Goal: Information Seeking & Learning: Learn about a topic

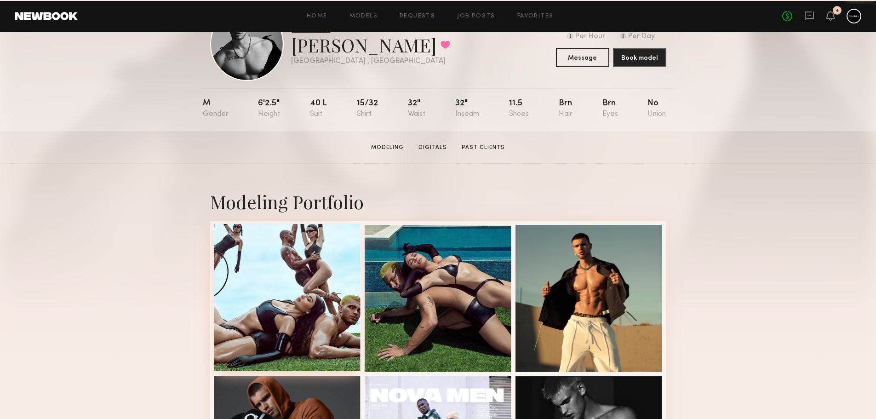
scroll to position [92, 0]
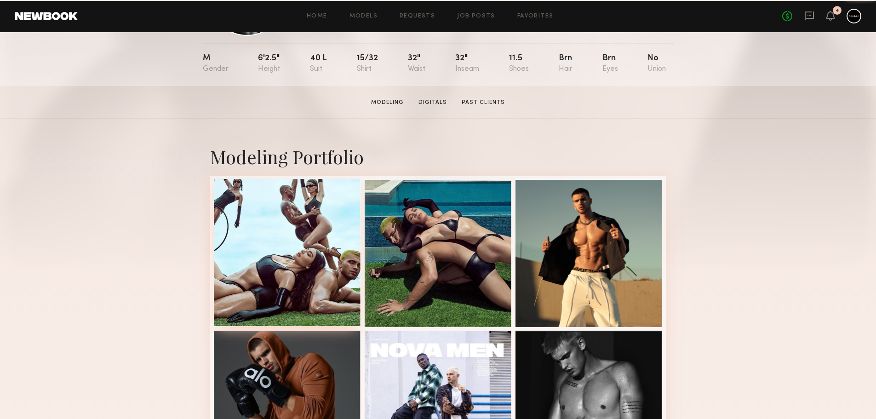
click at [320, 236] on div at bounding box center [287, 252] width 147 height 147
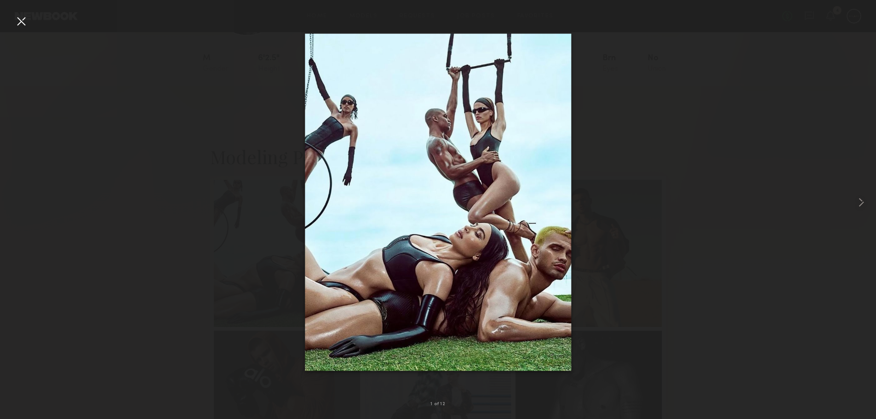
click at [15, 21] on div at bounding box center [21, 21] width 15 height 15
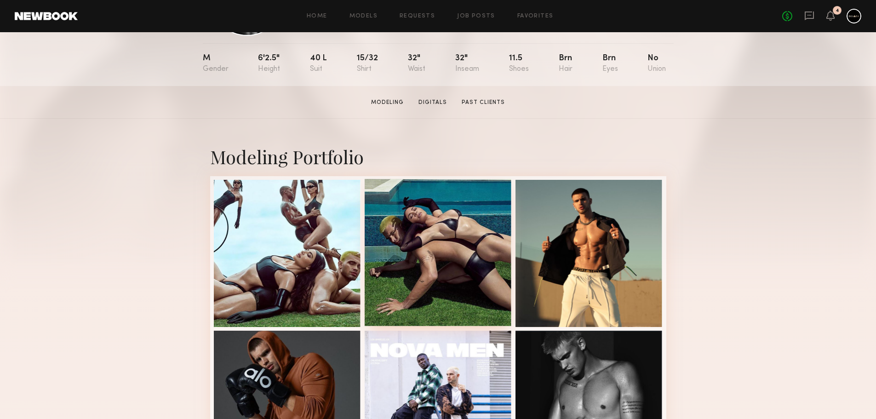
click at [432, 249] on div at bounding box center [437, 252] width 147 height 147
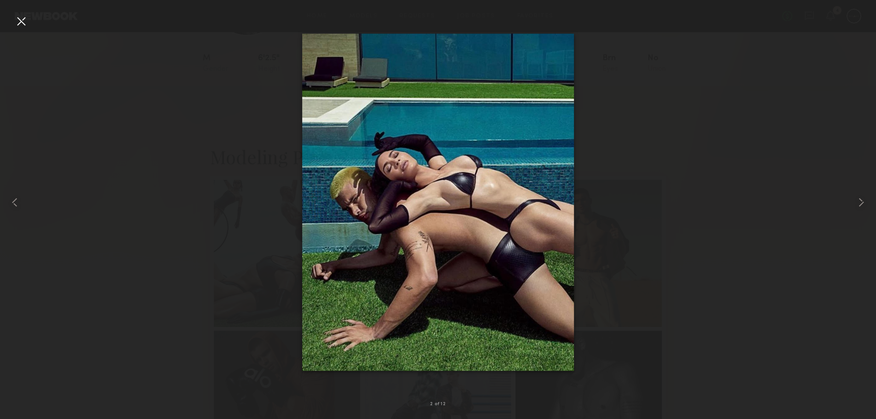
click at [14, 19] on div at bounding box center [21, 21] width 15 height 15
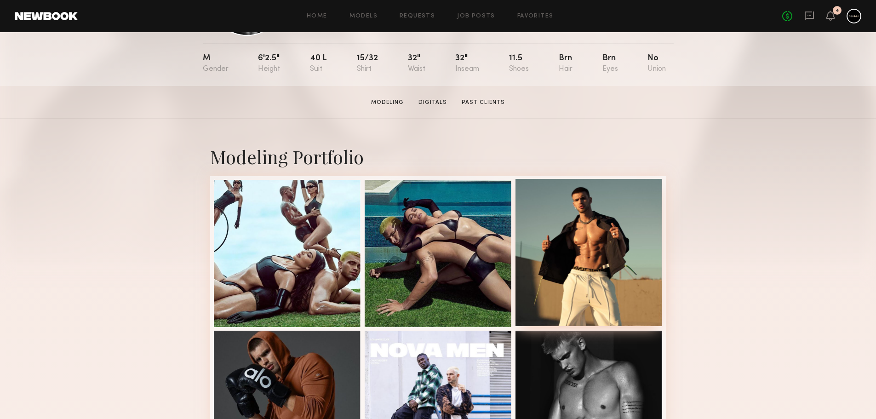
click at [590, 224] on div at bounding box center [588, 252] width 147 height 147
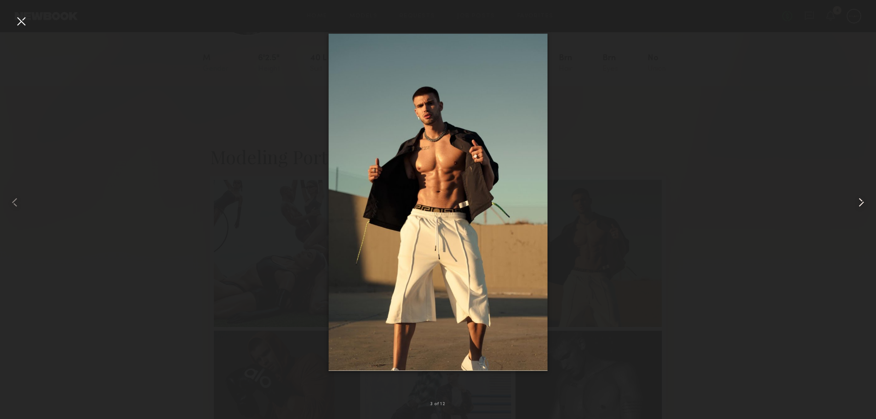
click at [863, 209] on common-icon at bounding box center [860, 202] width 15 height 15
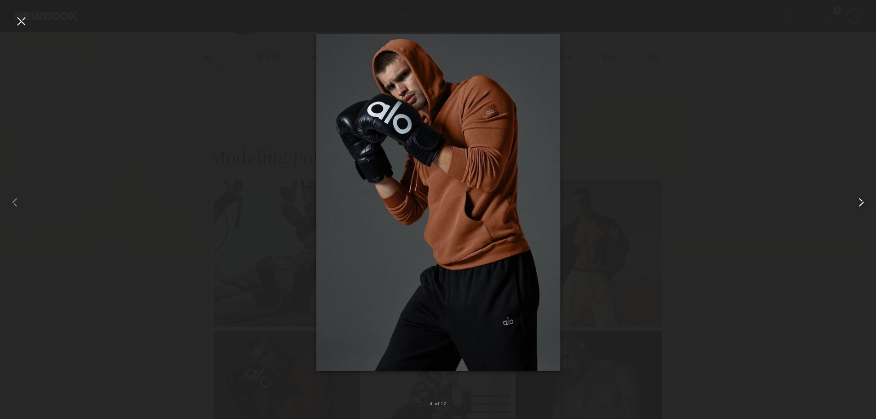
click at [862, 208] on common-icon at bounding box center [860, 202] width 15 height 15
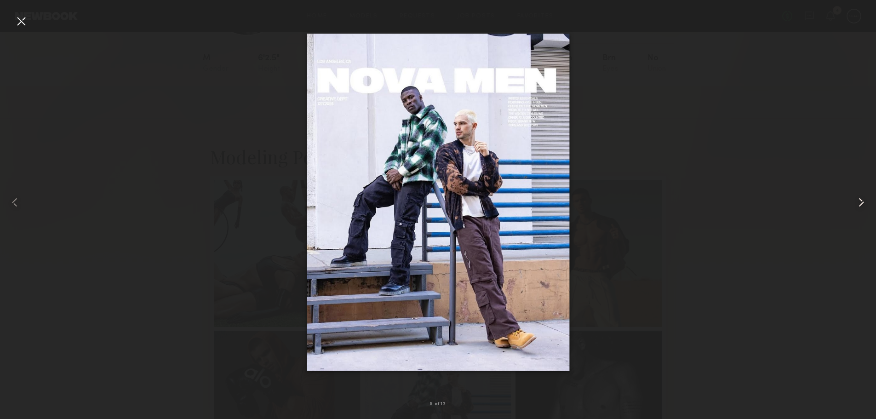
click at [862, 208] on common-icon at bounding box center [860, 202] width 15 height 15
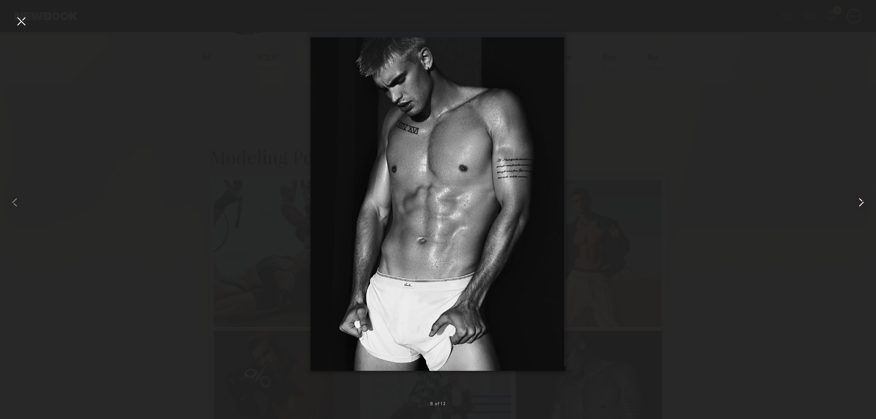
click at [862, 208] on common-icon at bounding box center [860, 202] width 15 height 15
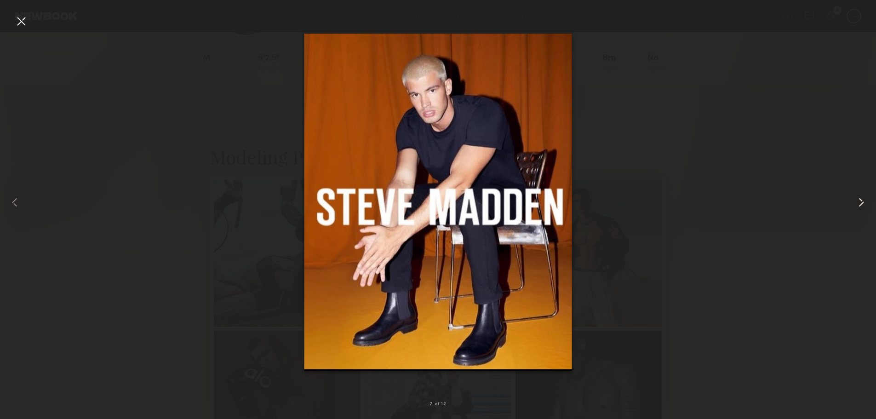
click at [862, 208] on common-icon at bounding box center [860, 202] width 15 height 15
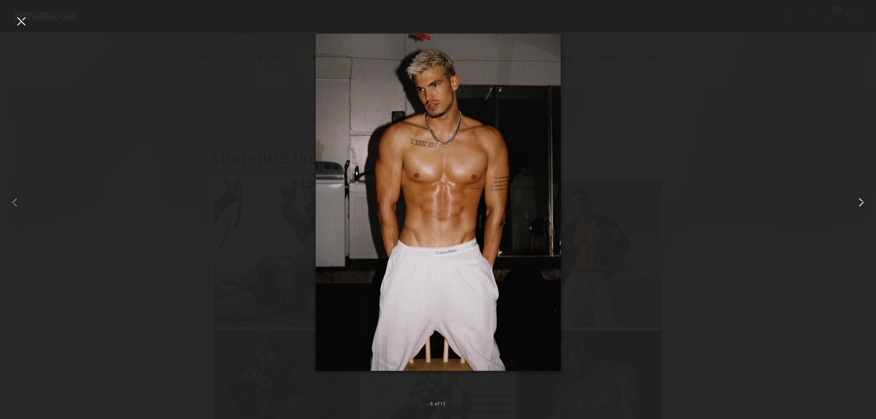
click at [862, 208] on common-icon at bounding box center [860, 202] width 15 height 15
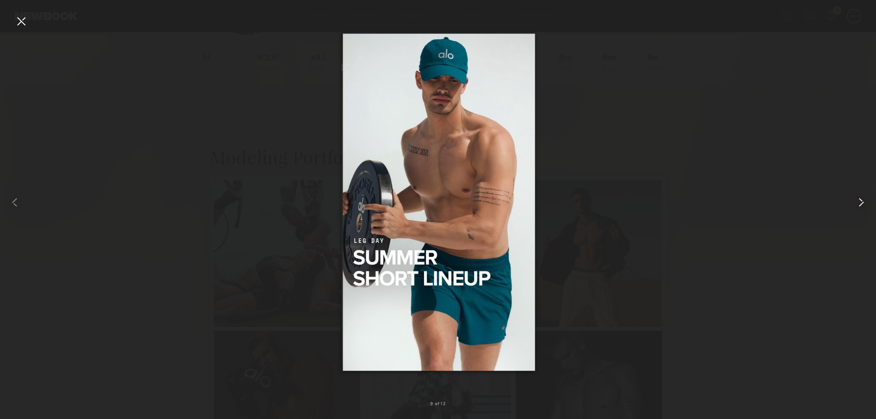
click at [861, 208] on common-icon at bounding box center [860, 202] width 15 height 15
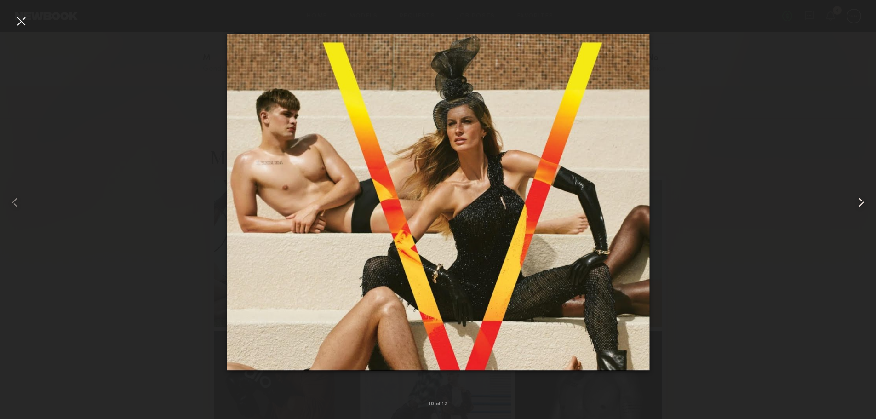
click at [861, 211] on div at bounding box center [858, 202] width 35 height 375
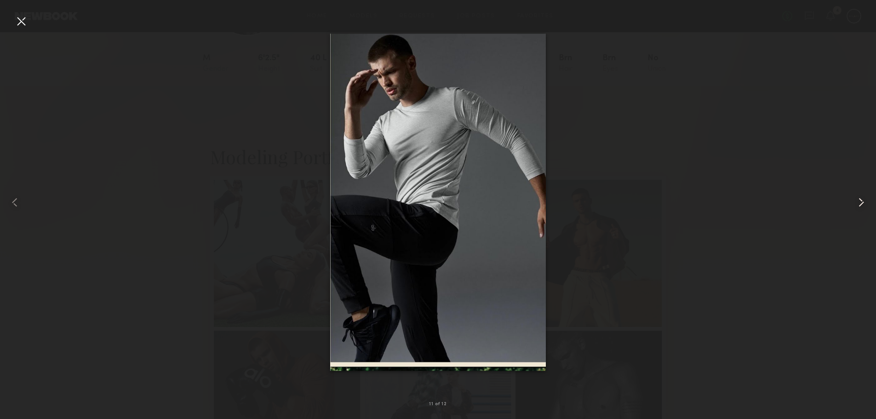
click at [861, 211] on div at bounding box center [858, 202] width 35 height 375
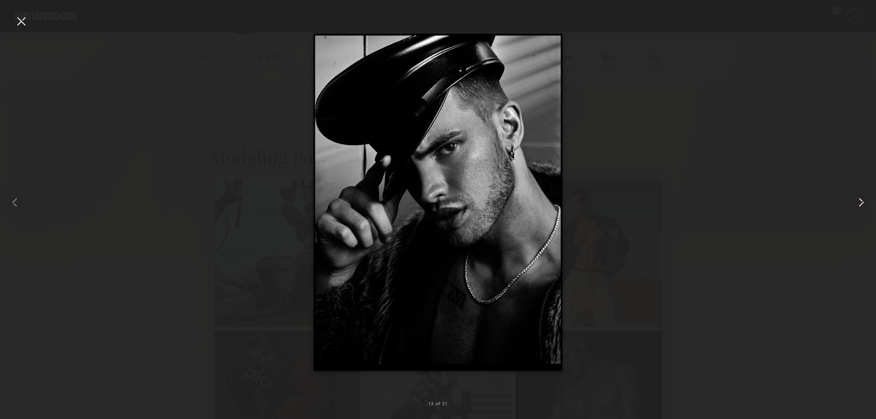
click at [859, 211] on div at bounding box center [858, 202] width 35 height 375
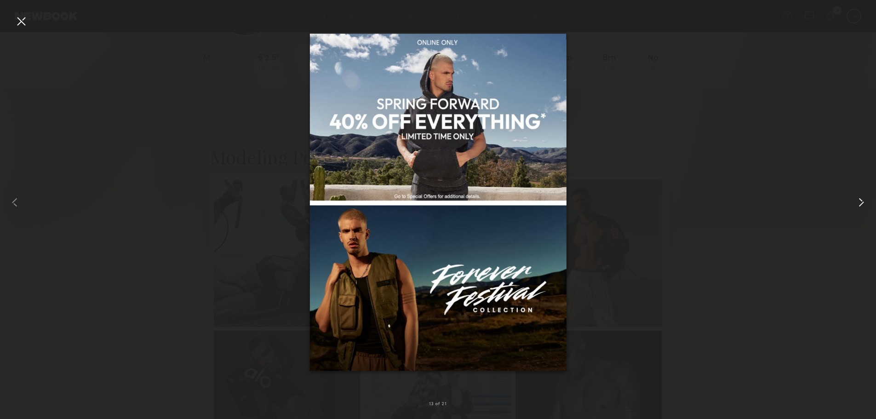
click at [859, 211] on div at bounding box center [858, 202] width 35 height 375
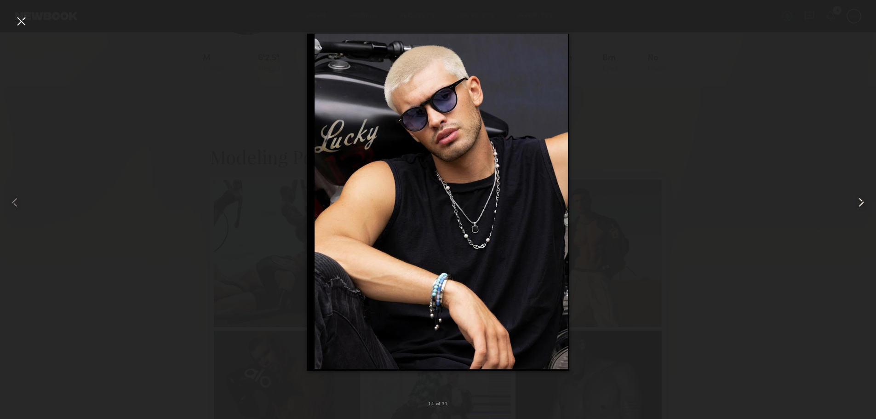
click at [861, 205] on common-icon at bounding box center [860, 202] width 15 height 15
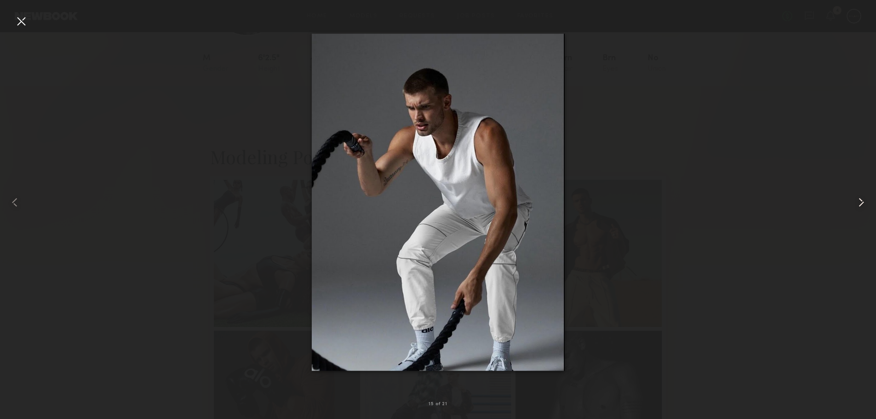
click at [861, 205] on common-icon at bounding box center [860, 202] width 15 height 15
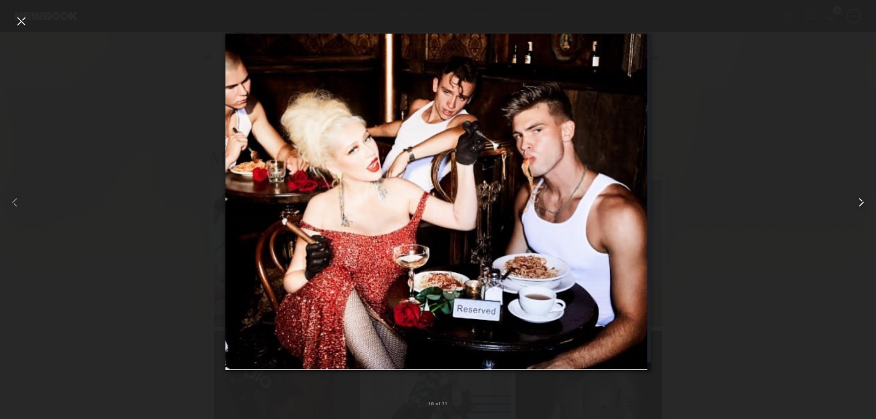
click at [861, 205] on common-icon at bounding box center [860, 202] width 15 height 15
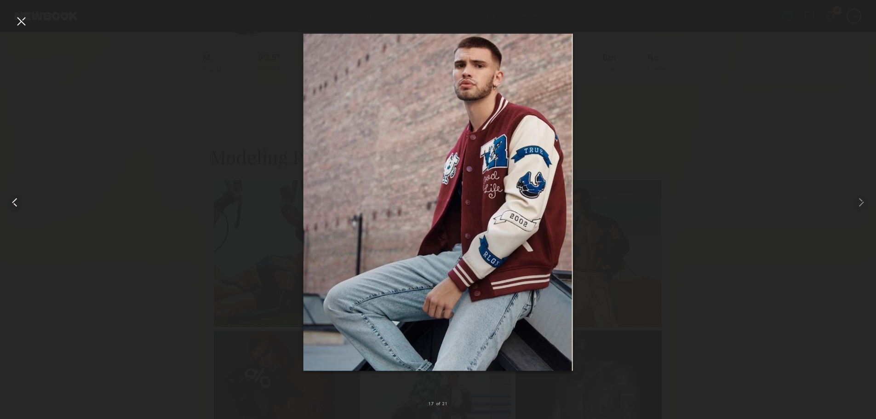
click at [16, 199] on common-icon at bounding box center [14, 202] width 15 height 15
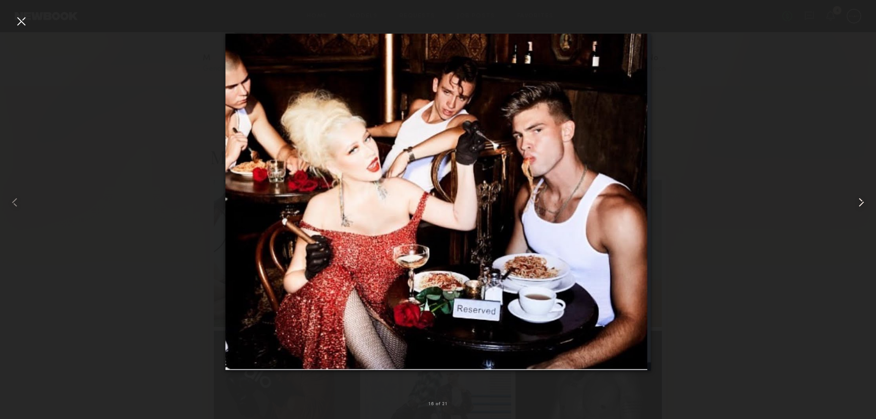
click at [861, 204] on common-icon at bounding box center [860, 202] width 15 height 15
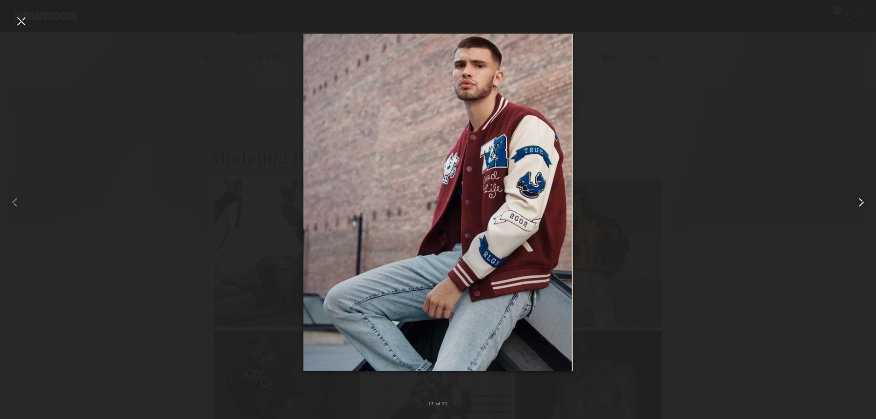
click at [861, 204] on common-icon at bounding box center [860, 202] width 15 height 15
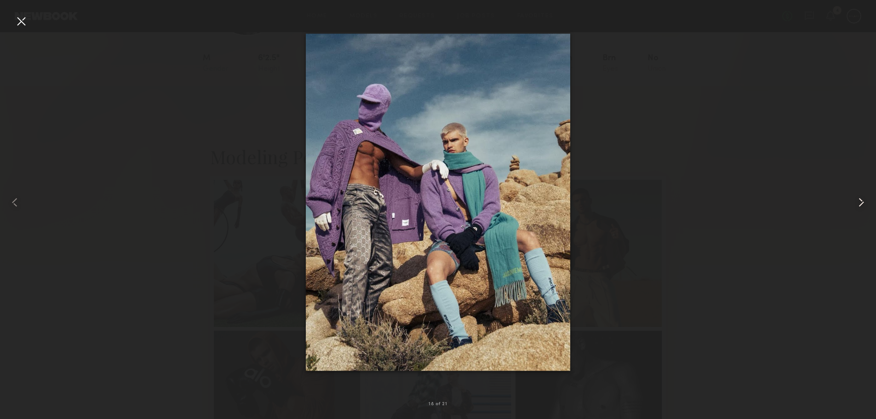
click at [861, 204] on common-icon at bounding box center [860, 202] width 15 height 15
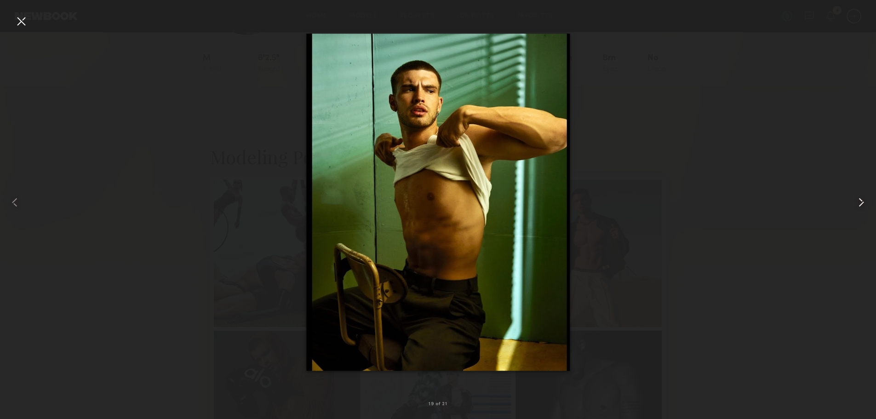
click at [861, 204] on common-icon at bounding box center [860, 202] width 15 height 15
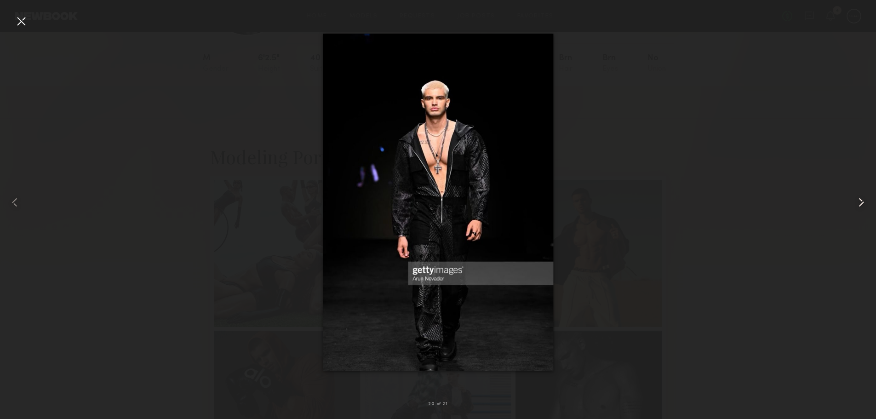
click at [861, 204] on common-icon at bounding box center [860, 202] width 15 height 15
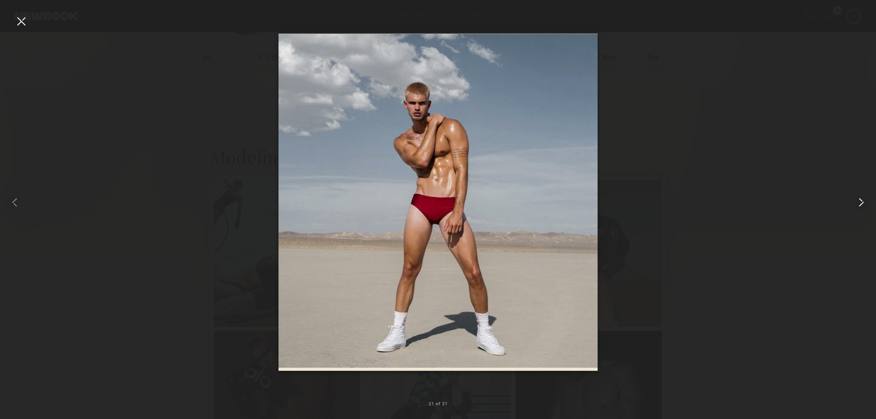
click at [861, 204] on common-icon at bounding box center [860, 202] width 15 height 15
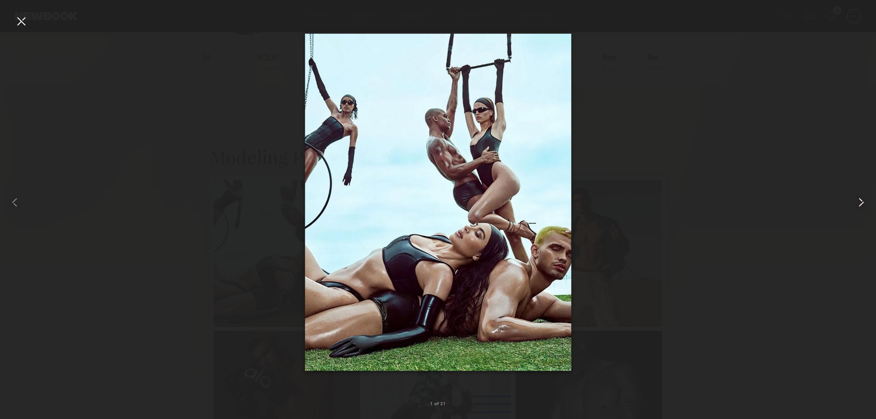
click at [861, 204] on common-icon at bounding box center [860, 202] width 15 height 15
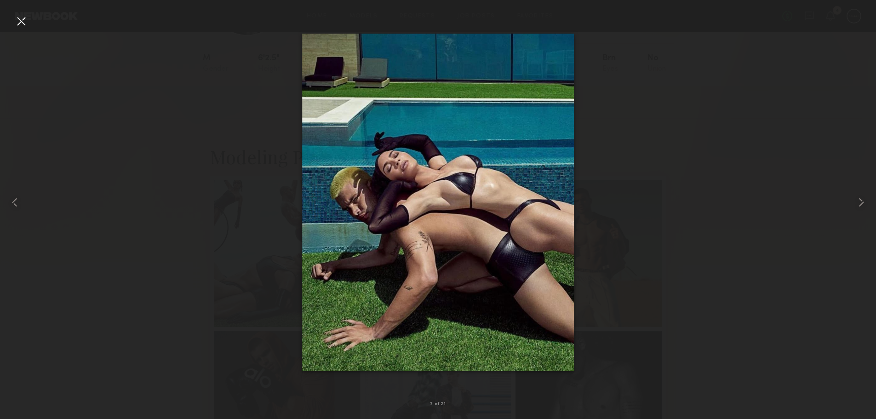
click at [22, 21] on div at bounding box center [21, 21] width 15 height 15
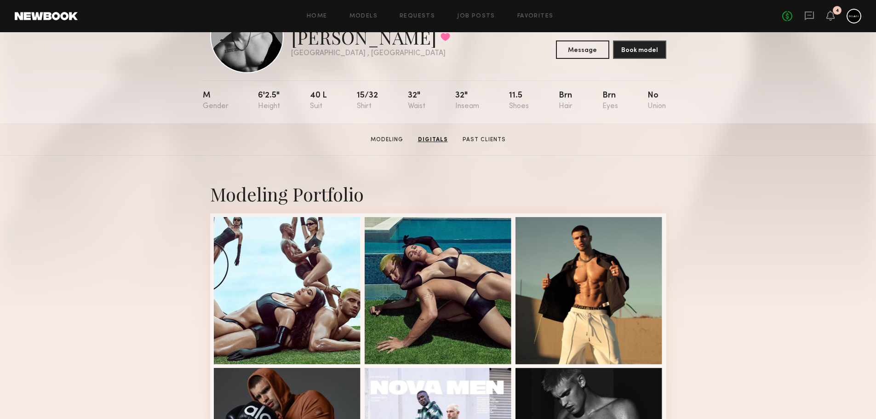
scroll to position [0, 0]
